Goal: Complete application form: Complete application form

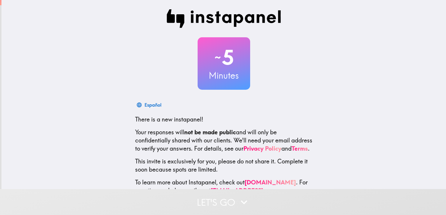
click at [227, 189] on button "Let's go" at bounding box center [223, 202] width 446 height 26
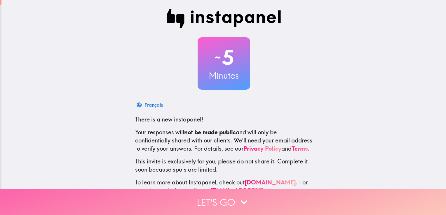
click at [227, 201] on button "Let's go" at bounding box center [223, 202] width 446 height 26
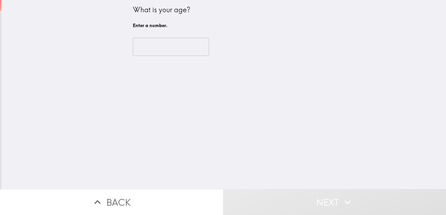
click at [149, 53] on input "number" at bounding box center [171, 47] width 76 height 18
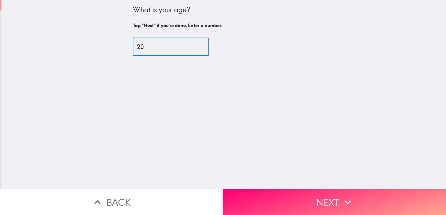
type input "20"
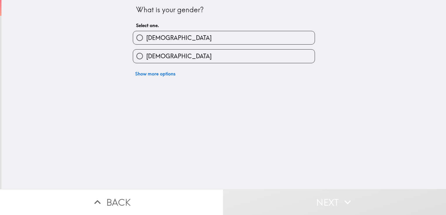
click at [254, 56] on label "[DEMOGRAPHIC_DATA]" at bounding box center [224, 56] width 182 height 13
click at [146, 56] on input "[DEMOGRAPHIC_DATA]" at bounding box center [139, 56] width 13 height 13
radio input "true"
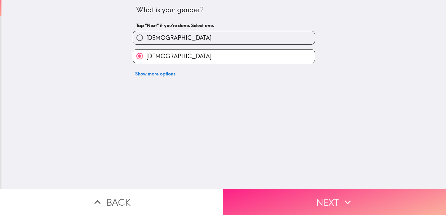
click at [285, 205] on button "Next" at bounding box center [334, 202] width 223 height 26
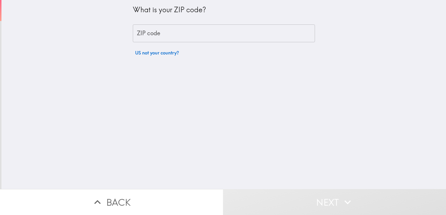
click at [247, 36] on input "ZIP code" at bounding box center [224, 34] width 182 height 18
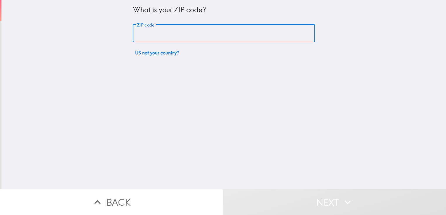
type input "29708"
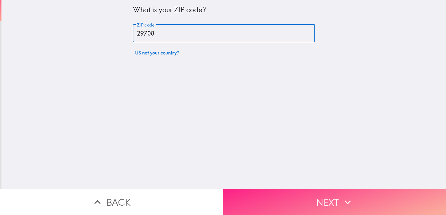
click at [301, 198] on button "Next" at bounding box center [334, 202] width 223 height 26
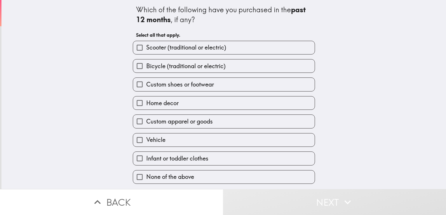
click at [241, 64] on label "Bicycle (traditional or electric)" at bounding box center [224, 66] width 182 height 13
click at [146, 64] on input "Bicycle (traditional or electric)" at bounding box center [139, 66] width 13 height 13
checkbox input "true"
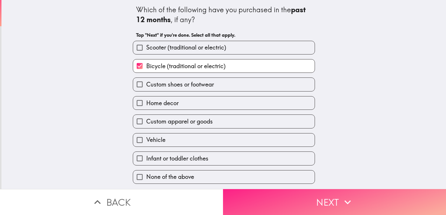
click at [302, 204] on button "Next" at bounding box center [334, 202] width 223 height 26
